Goal: Information Seeking & Learning: Learn about a topic

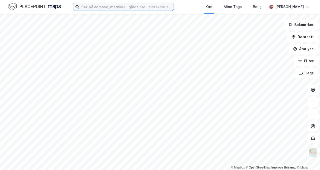
click at [109, 6] on input at bounding box center [126, 7] width 94 height 8
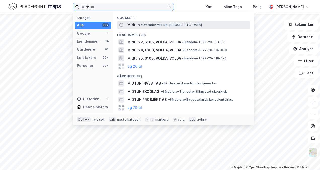
type input "Midtun"
click at [163, 24] on span "• Område • Midtun, [GEOGRAPHIC_DATA]" at bounding box center [171, 25] width 61 height 4
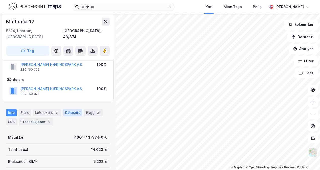
scroll to position [14, 0]
click at [86, 109] on div "Bygg 3" at bounding box center [93, 112] width 19 height 7
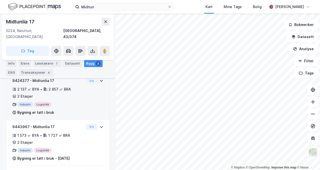
scroll to position [101, 0]
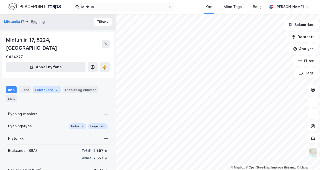
click at [43, 86] on div "Leietakere 7" at bounding box center [47, 89] width 28 height 7
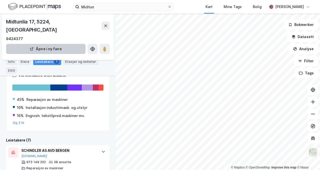
scroll to position [29, 0]
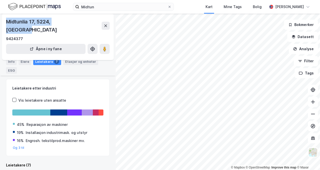
drag, startPoint x: 78, startPoint y: 18, endPoint x: 6, endPoint y: 20, distance: 72.0
click at [6, 20] on div "Midtunlia 17, 5224, [GEOGRAPHIC_DATA]" at bounding box center [54, 26] width 96 height 16
copy div "Midtunlia 17, 5224, [GEOGRAPHIC_DATA]"
click at [310, 118] on button at bounding box center [313, 114] width 10 height 10
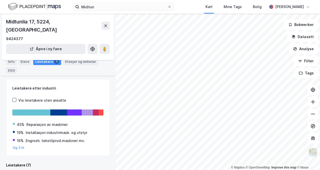
click at [111, 22] on div "Midtunlia 17, 5224, VESTLAND 9424377 Åpne i ny fane" at bounding box center [58, 37] width 112 height 46
click at [106, 24] on icon at bounding box center [106, 26] width 4 height 4
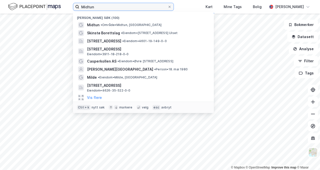
click at [97, 9] on input "Midtun" at bounding box center [123, 7] width 88 height 8
drag, startPoint x: 97, startPoint y: 9, endPoint x: 75, endPoint y: 11, distance: 22.0
click at [75, 11] on div "[PERSON_NAME] søk (100) Midtun • Område • Midtun, 5224 Bergen Skinstø Borettsla…" at bounding box center [160, 7] width 320 height 14
type input "n"
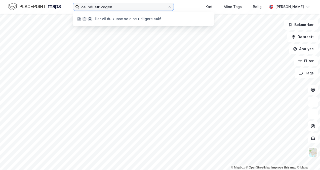
type input "os industrivegen"
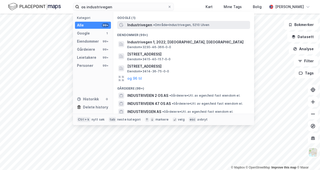
click at [142, 24] on span "Industrivegen" at bounding box center [139, 25] width 25 height 6
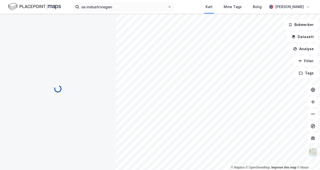
scroll to position [29, 0]
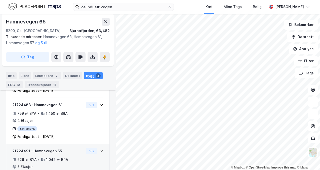
scroll to position [204, 0]
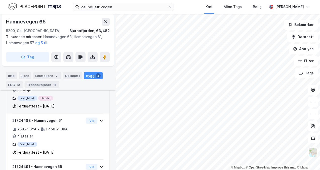
scroll to position [159, 0]
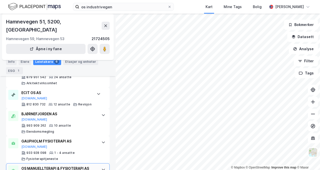
scroll to position [140, 0]
